Goal: Information Seeking & Learning: Learn about a topic

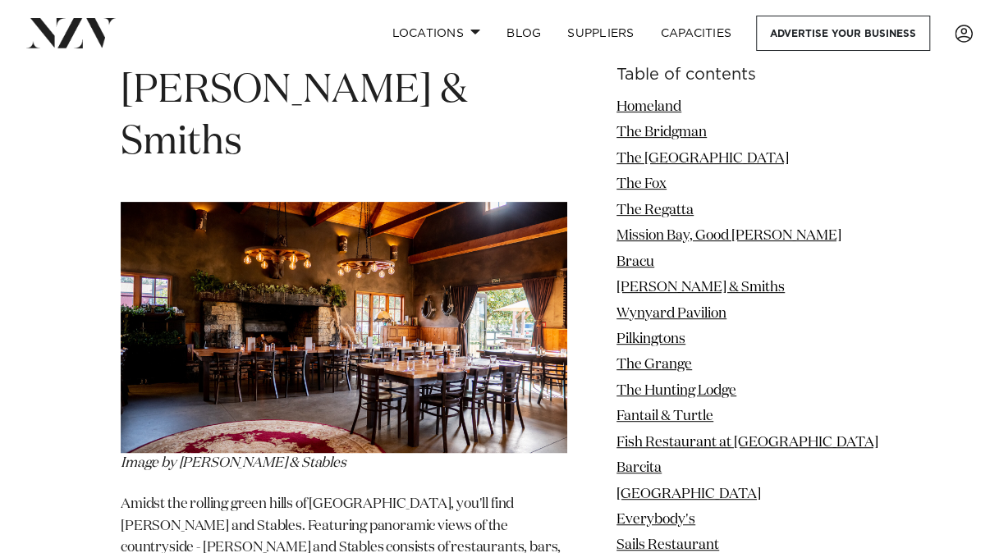
scroll to position [6201, 0]
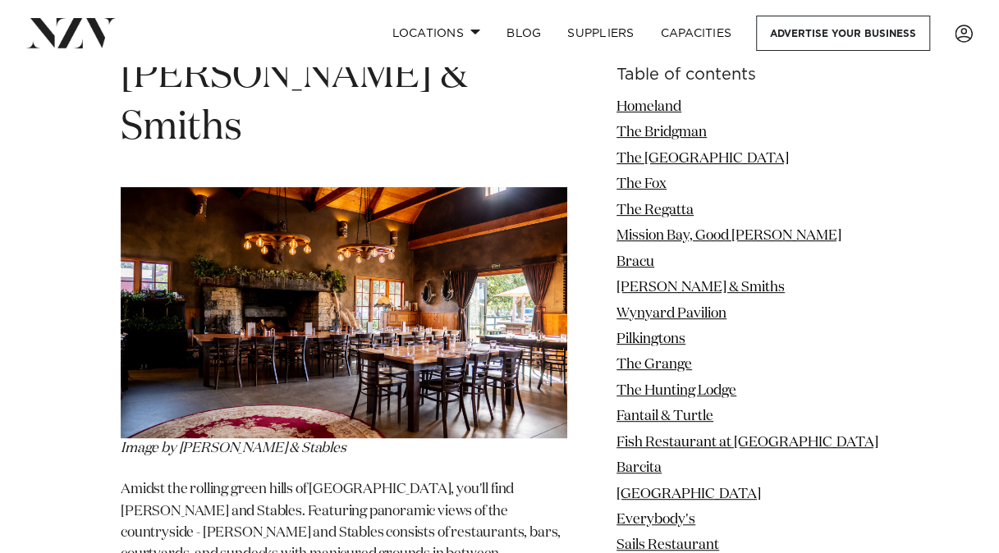
click at [291, 66] on nav "Locations [GEOGRAPHIC_DATA] [GEOGRAPHIC_DATA] [GEOGRAPHIC_DATA] [GEOGRAPHIC_DAT…" at bounding box center [499, 33] width 999 height 67
copy div
click at [323, 82] on span "[PERSON_NAME] & Smiths" at bounding box center [294, 102] width 347 height 91
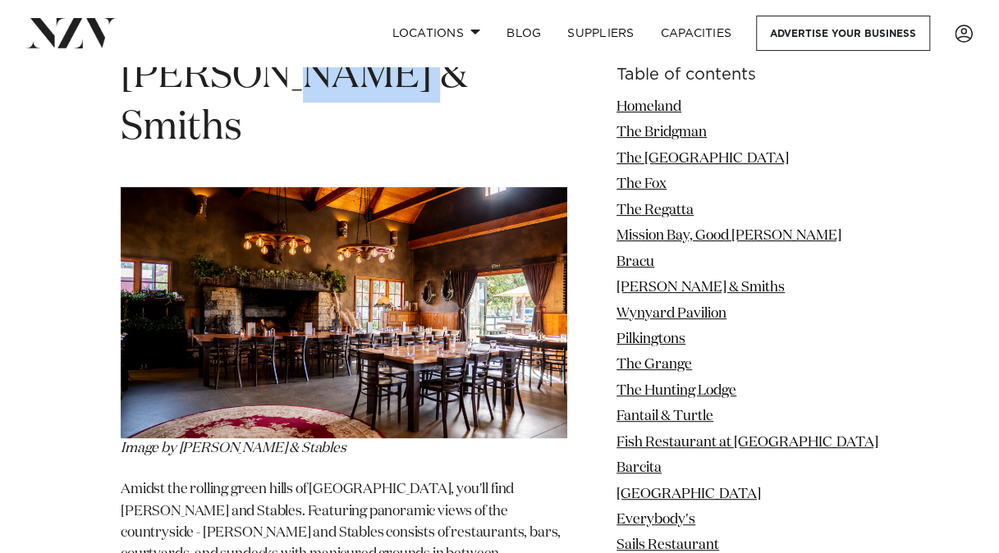
click at [323, 82] on span "[PERSON_NAME] & Smiths" at bounding box center [294, 102] width 347 height 91
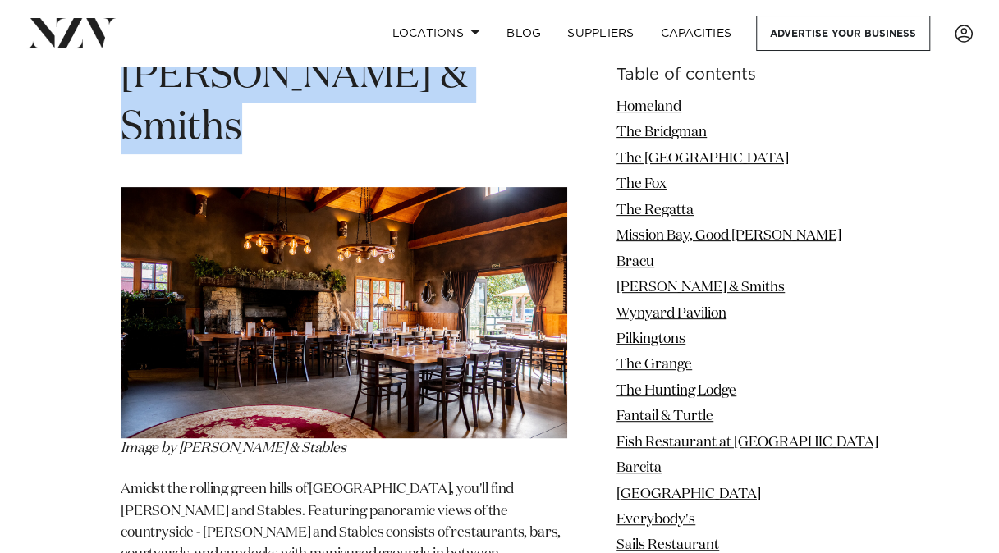
copy section "[PERSON_NAME] & Smiths"
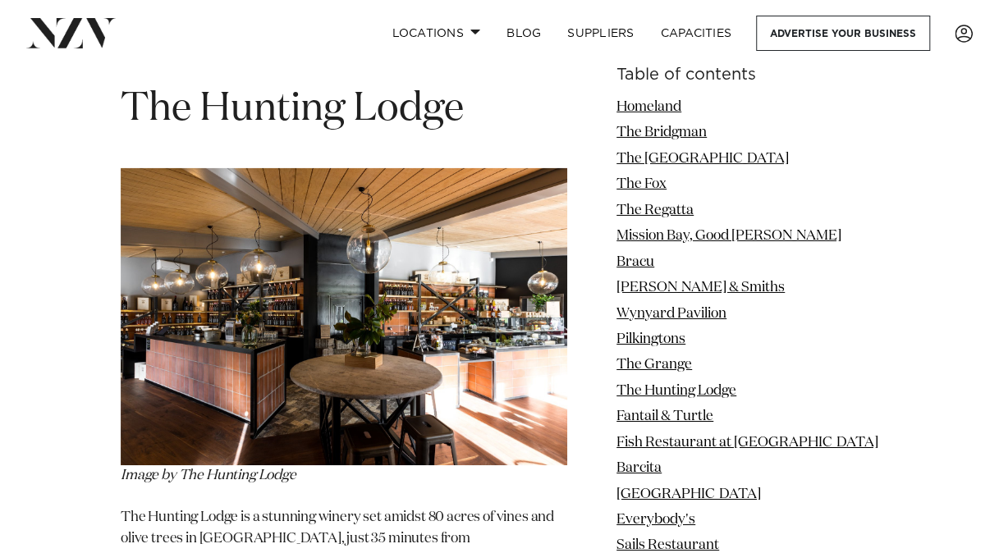
scroll to position [8547, 0]
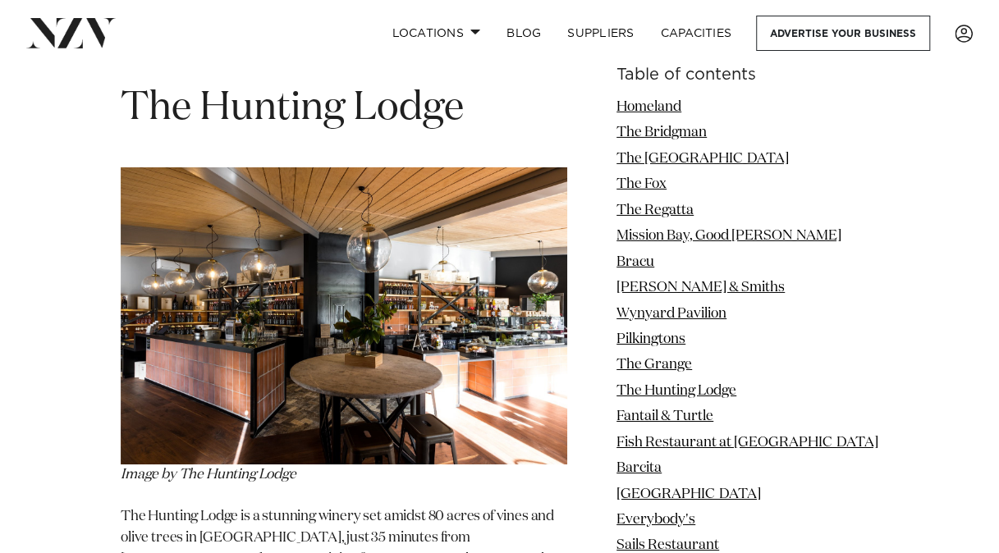
click at [356, 89] on span "The Hunting Lodge" at bounding box center [292, 108] width 343 height 39
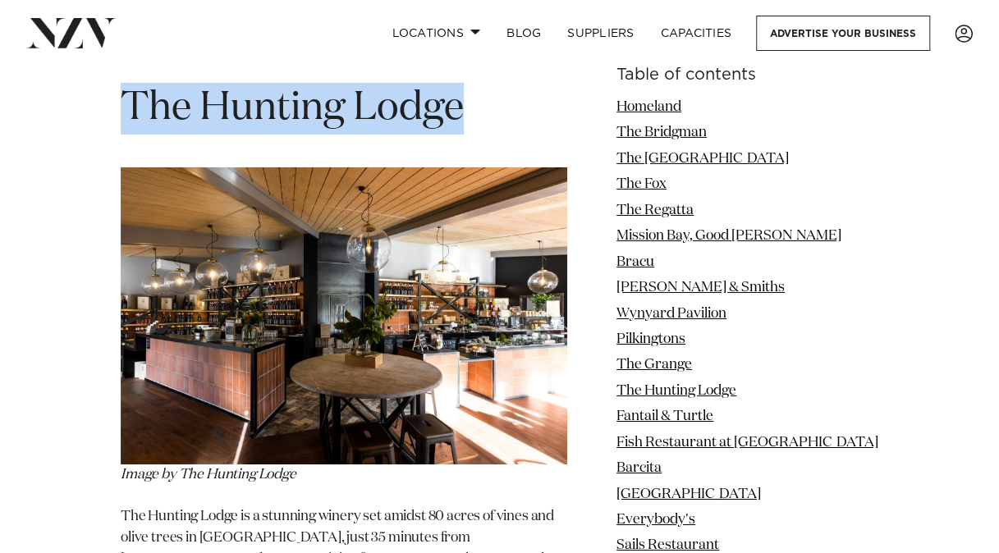
copy section "The Hunting Lodge"
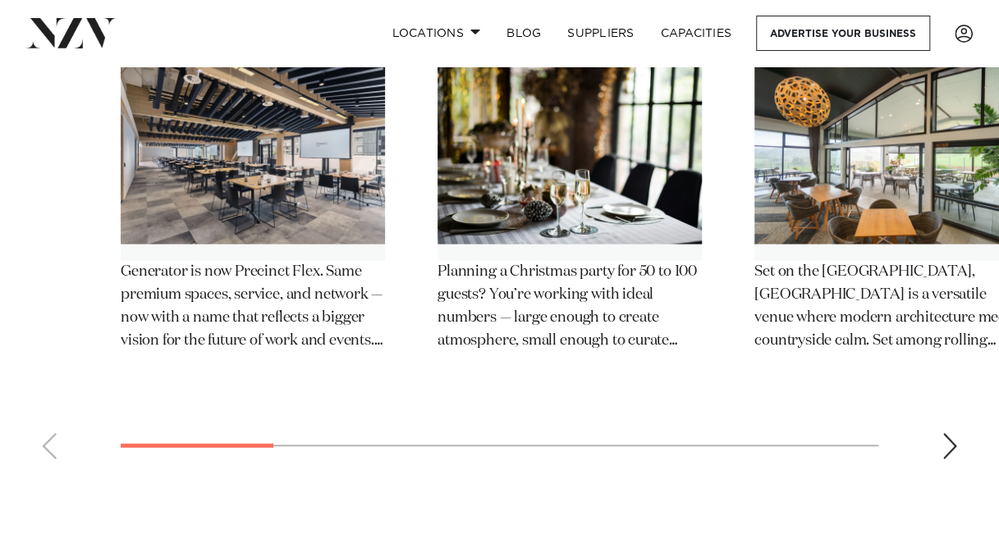
scroll to position [13538, 0]
